Goal: Navigation & Orientation: Understand site structure

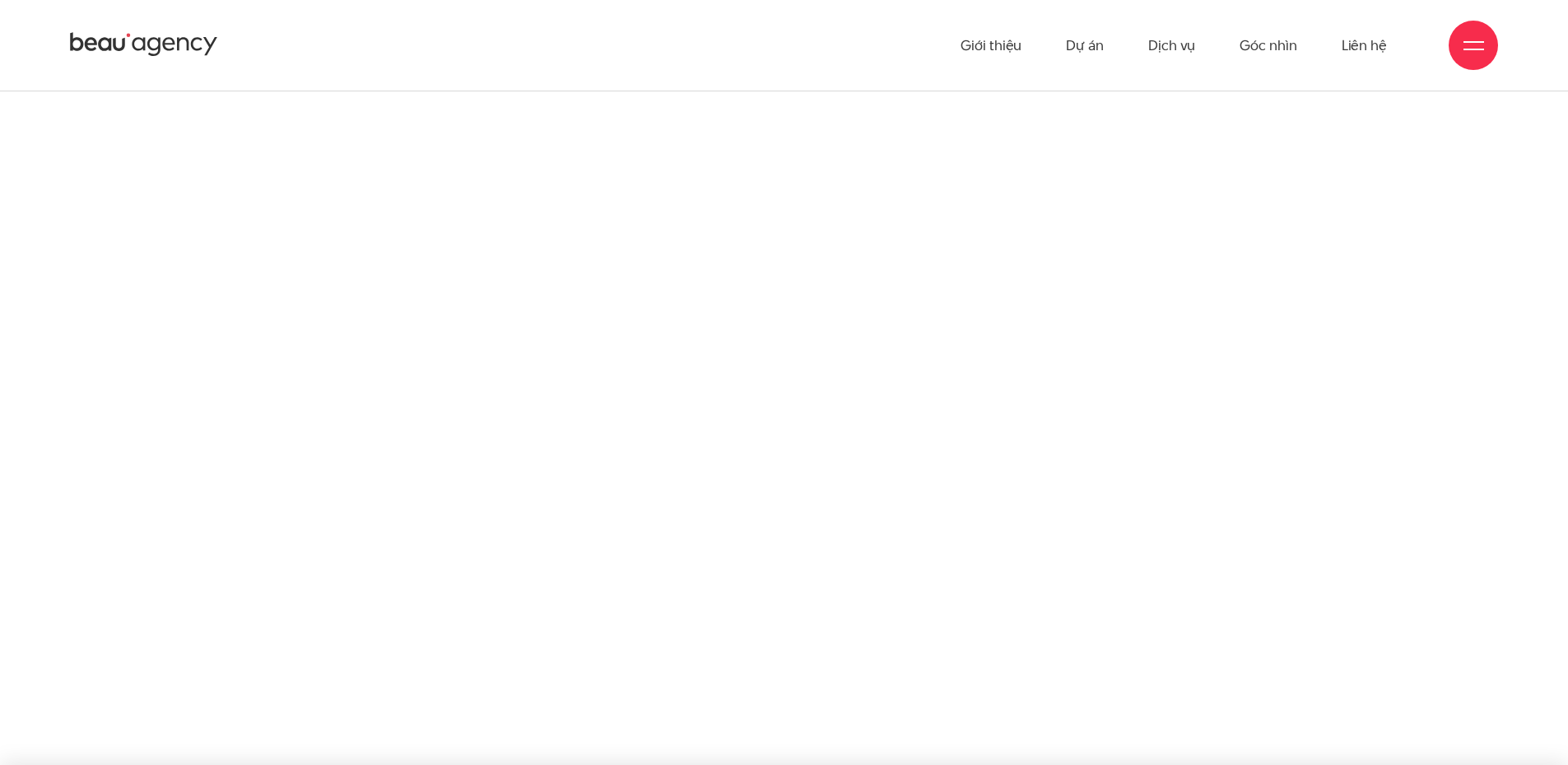
scroll to position [3298, 0]
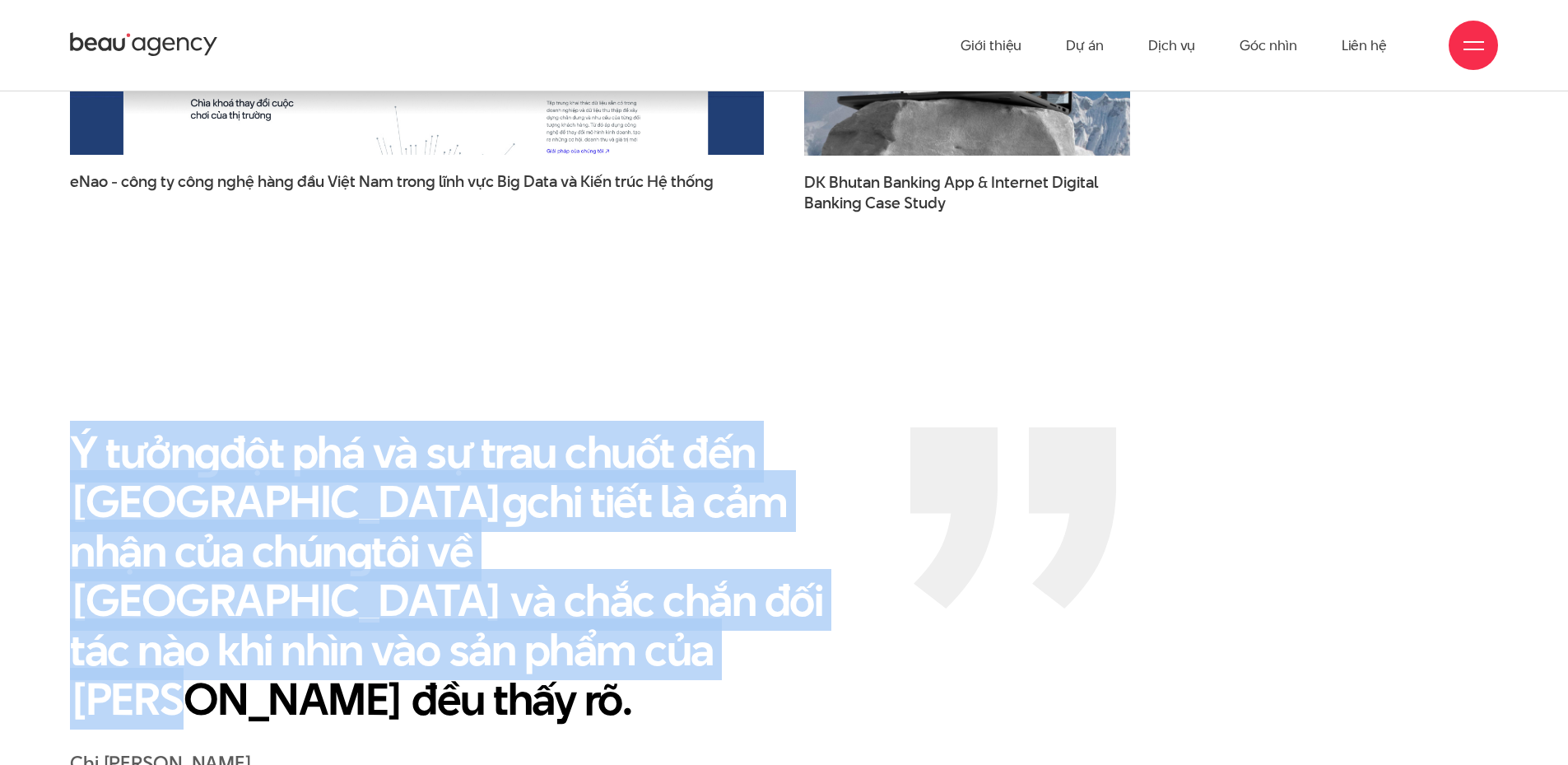
click at [619, 428] on p "Ý tưởn g đột phá và sự trau chuốt đến từn g chi tiết là cảm nhận của chún g tôi…" at bounding box center [478, 575] width 816 height 296
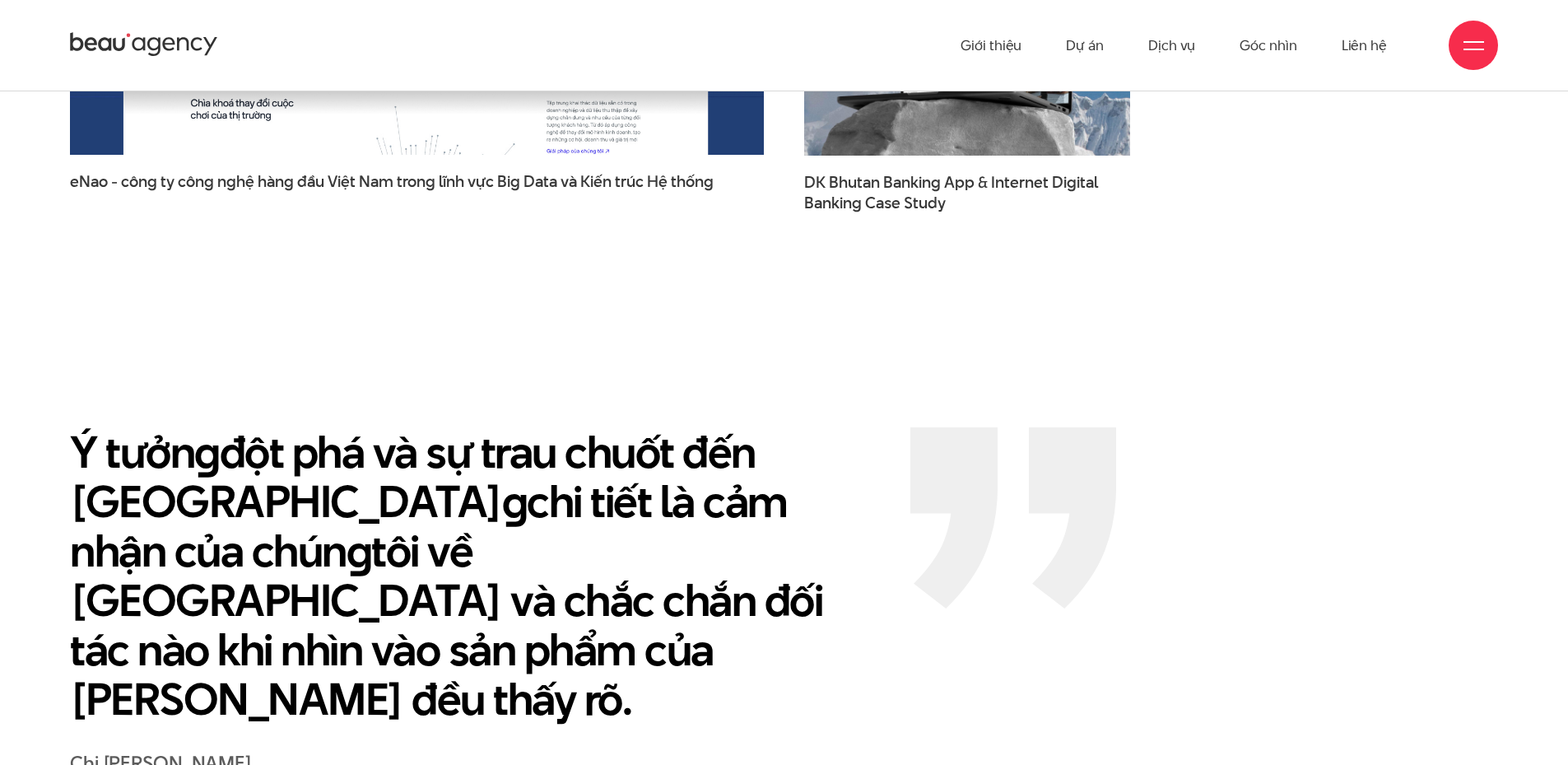
scroll to position [3134, 0]
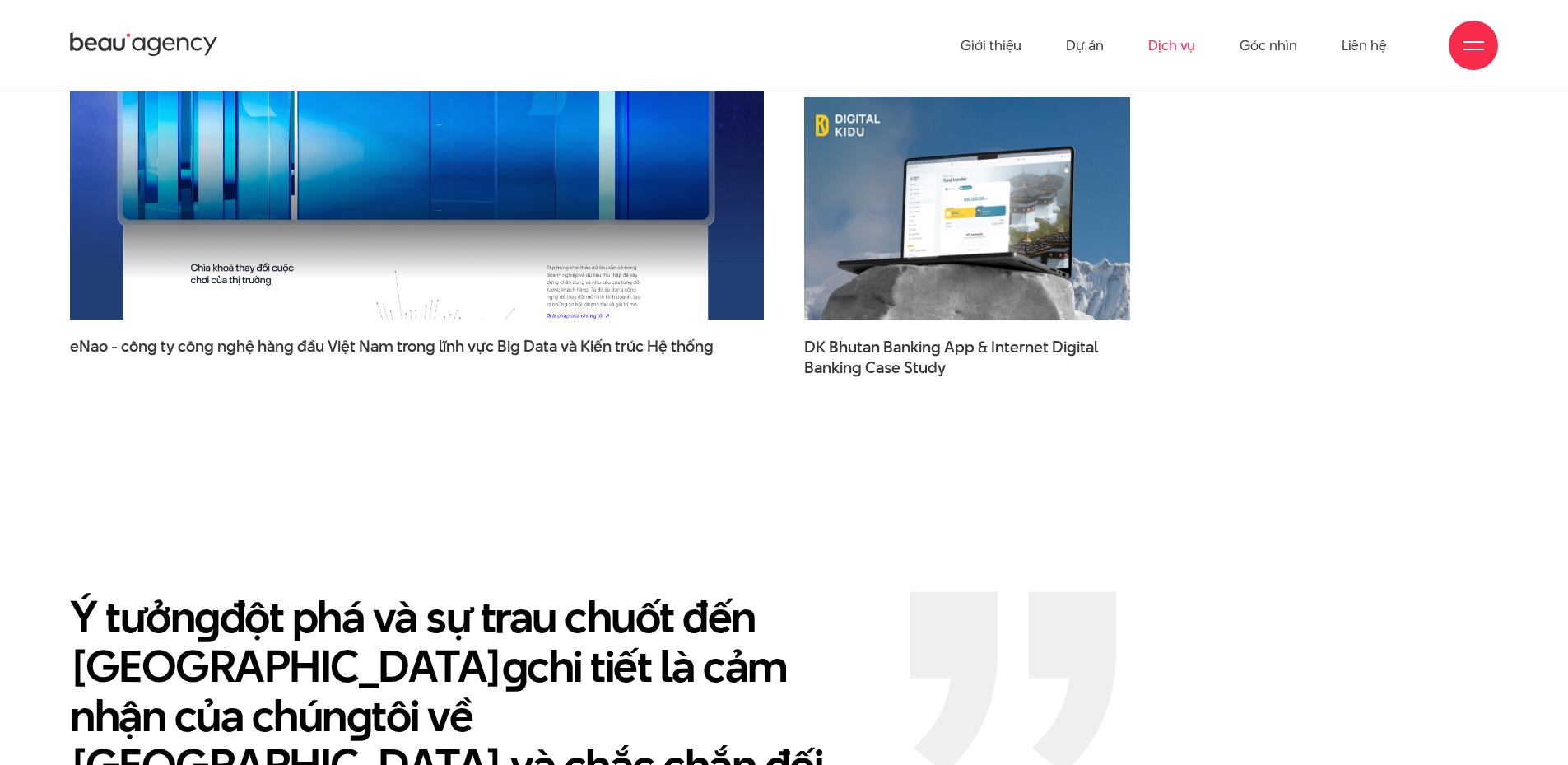
click at [1186, 40] on link "Dịch vụ" at bounding box center [1171, 45] width 47 height 90
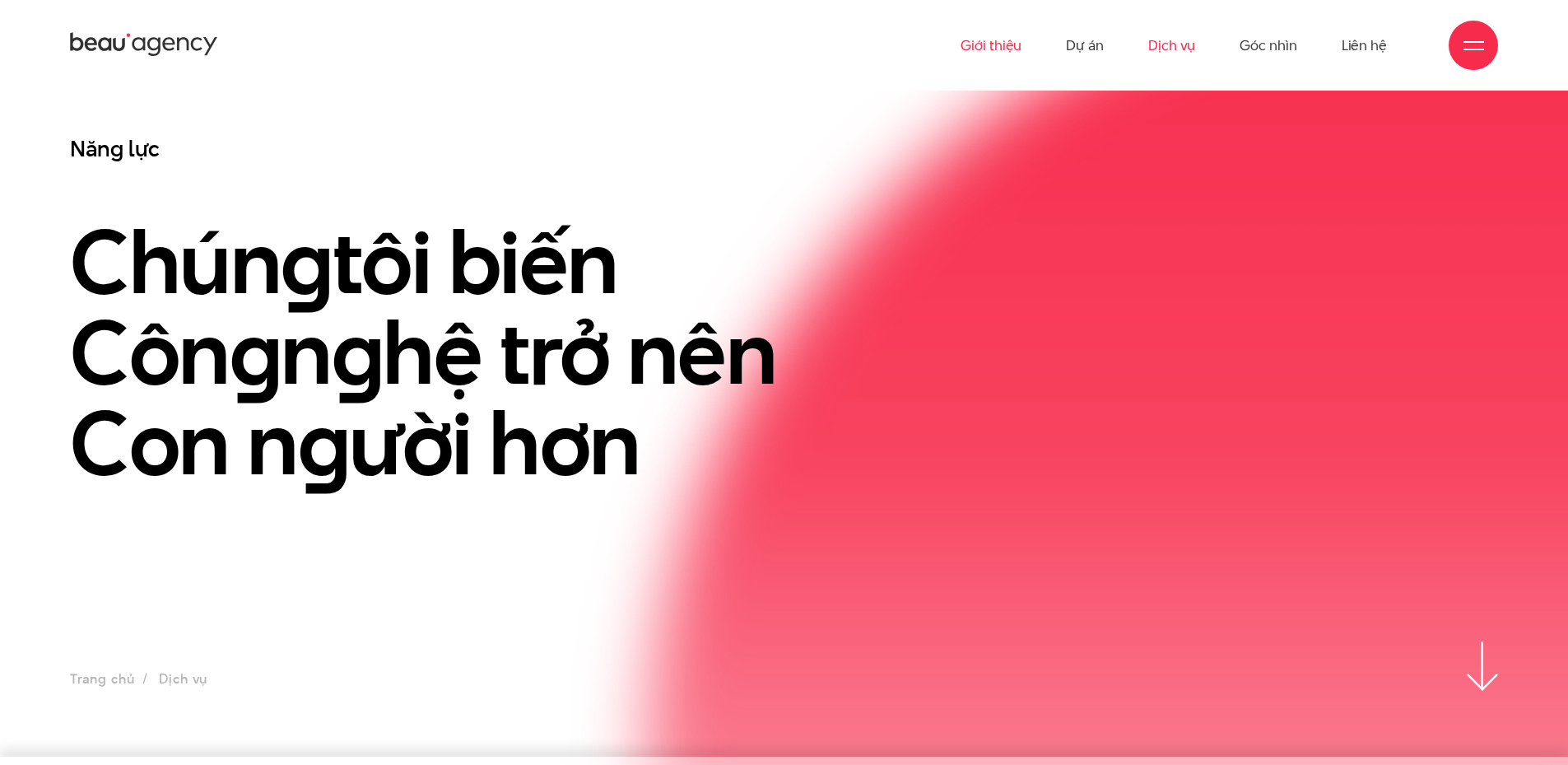
click at [994, 45] on link "Giới thiệu" at bounding box center [990, 45] width 61 height 90
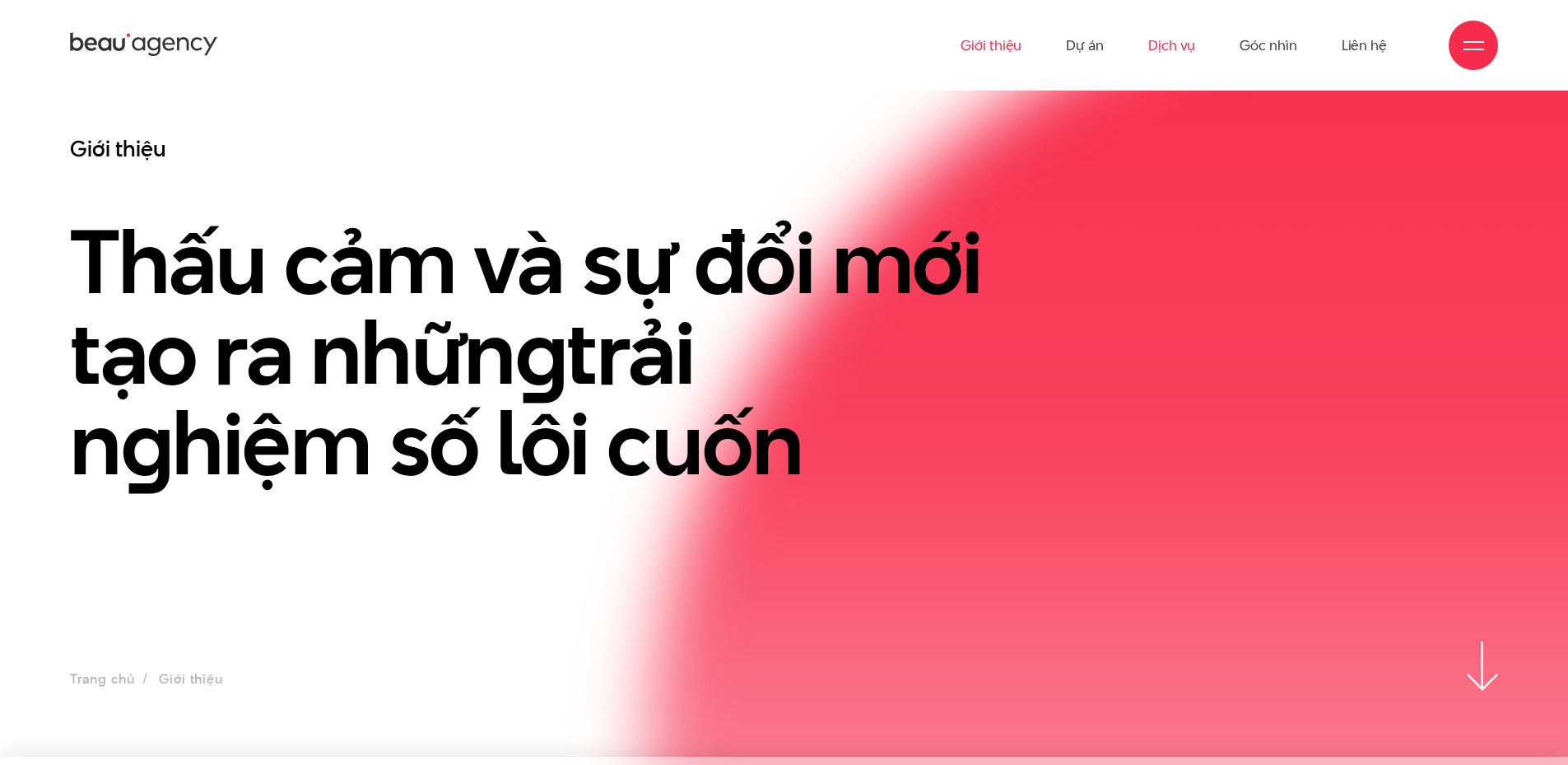
click at [1161, 43] on link "Dịch vụ" at bounding box center [1171, 45] width 47 height 90
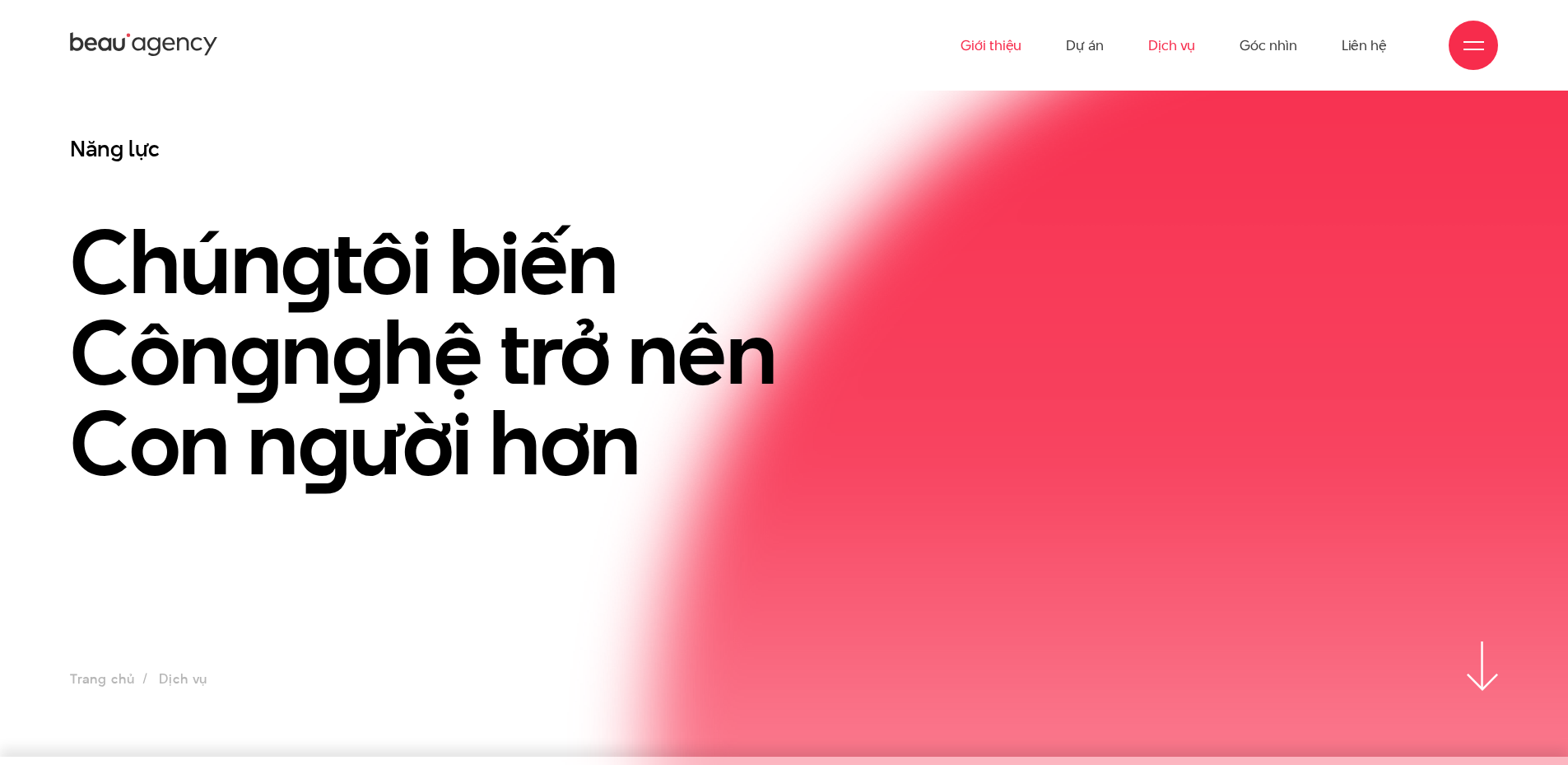
click at [1010, 47] on link "Giới thiệu" at bounding box center [990, 45] width 61 height 90
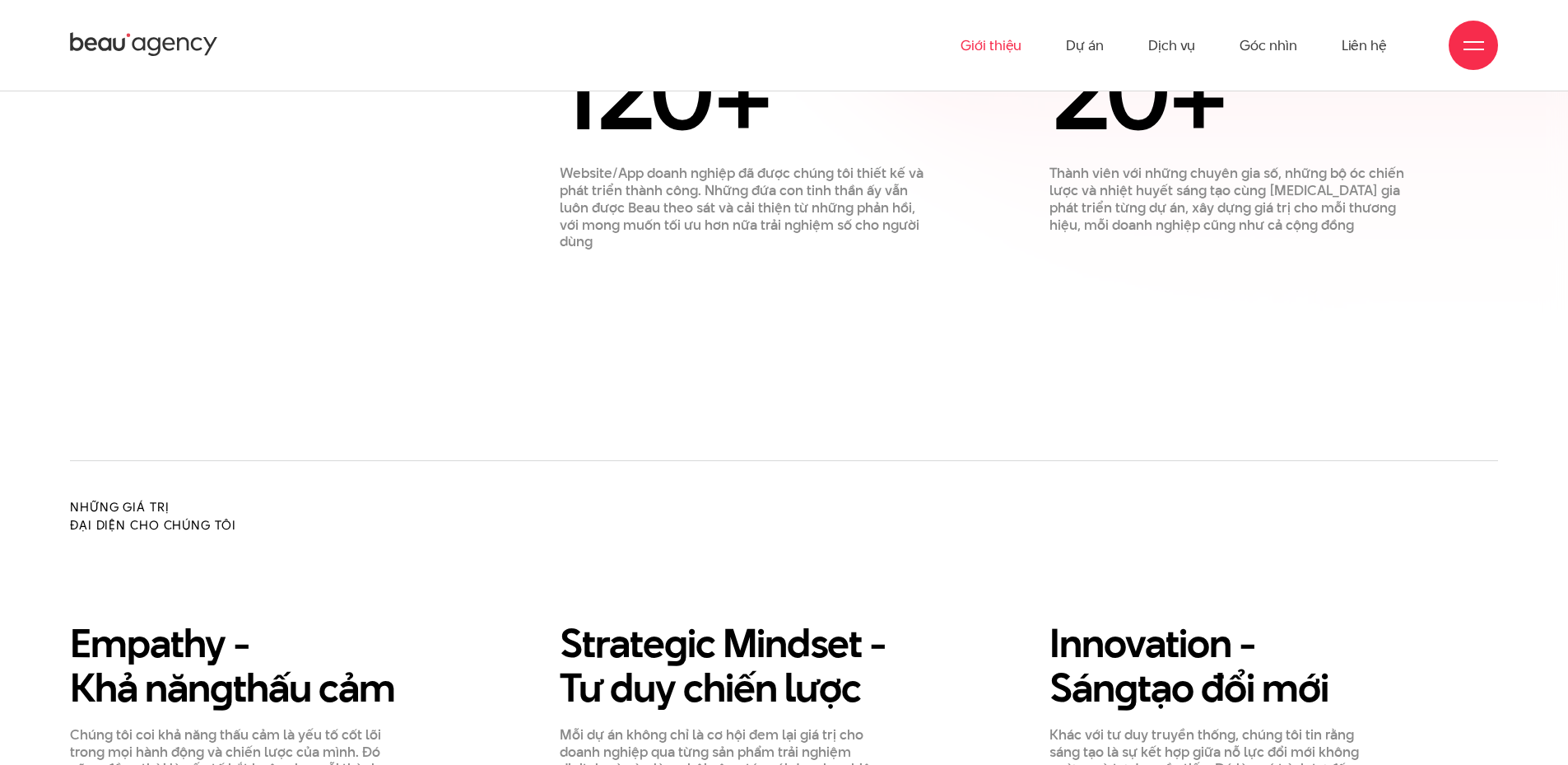
scroll to position [1647, 0]
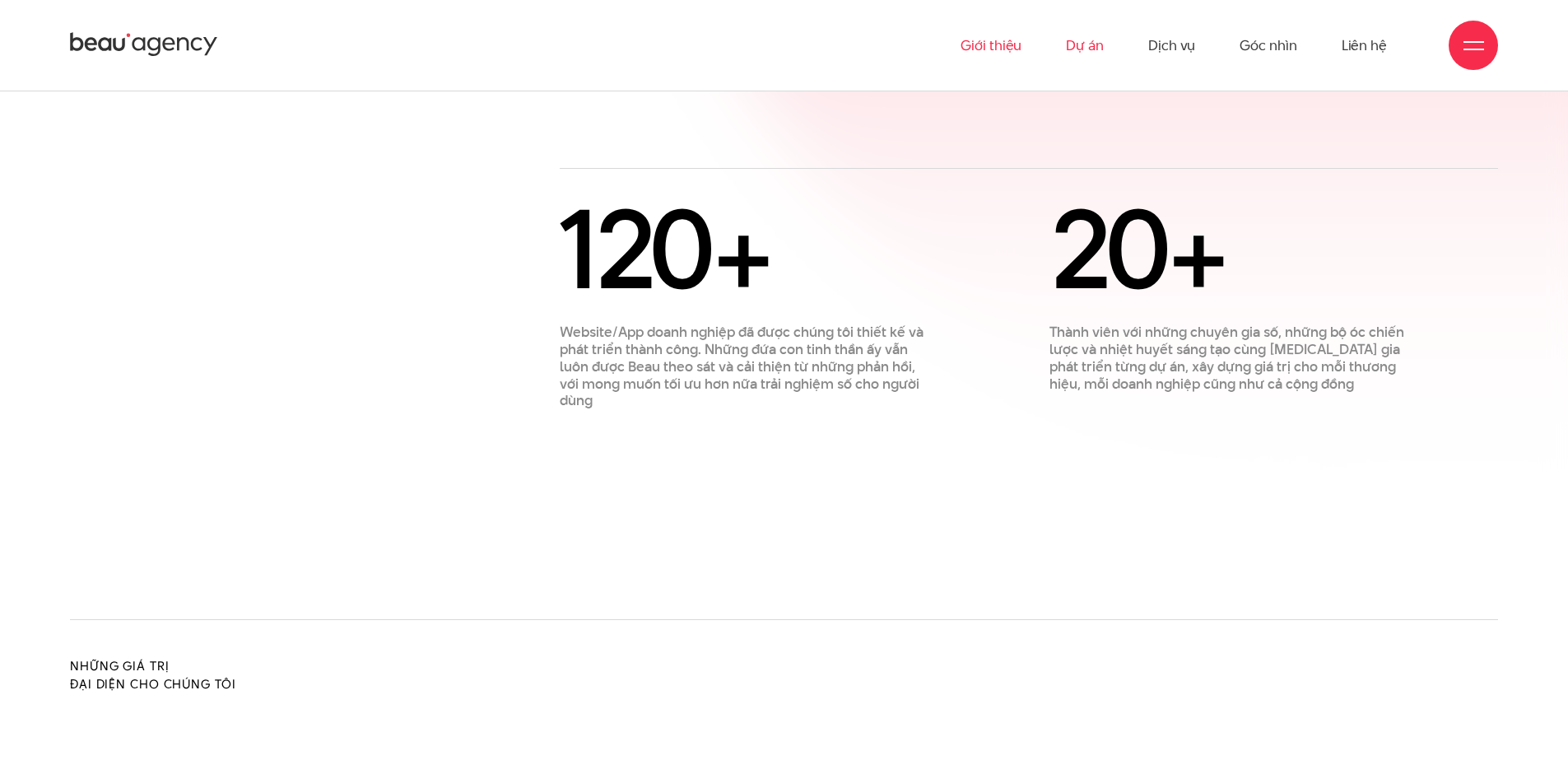
click at [1099, 49] on link "Dự án" at bounding box center [1084, 45] width 38 height 90
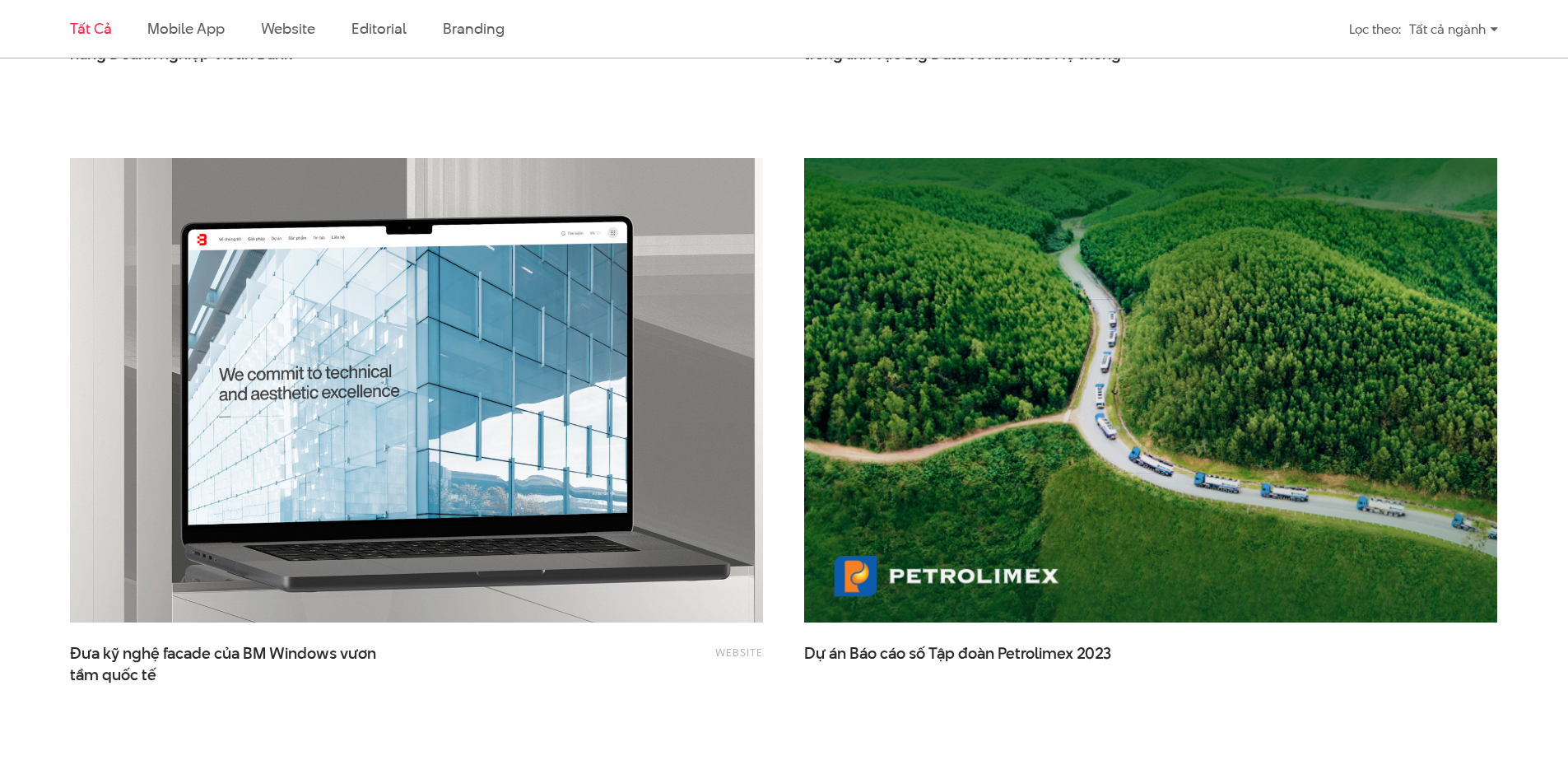
scroll to position [3129, 0]
